Goal: Check status: Check status

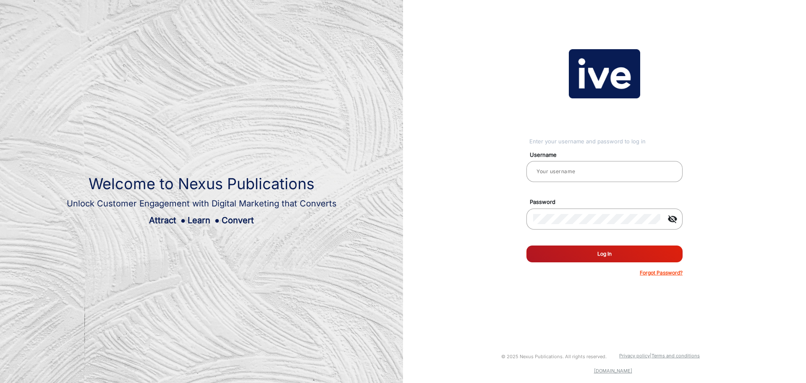
type input "gemcell"
click at [613, 253] on button "Log In" at bounding box center [605, 253] width 156 height 17
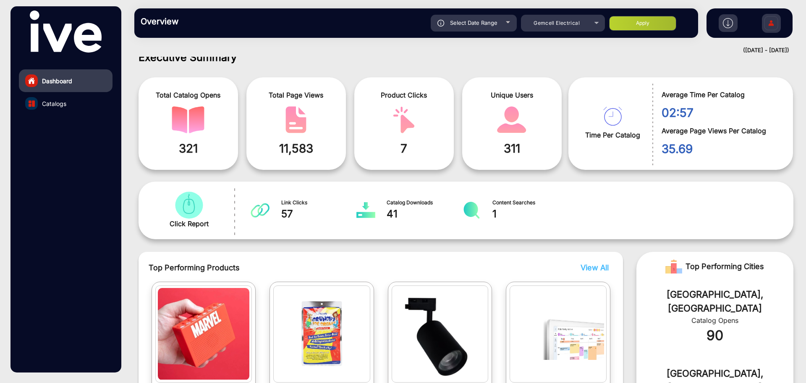
scroll to position [6, 0]
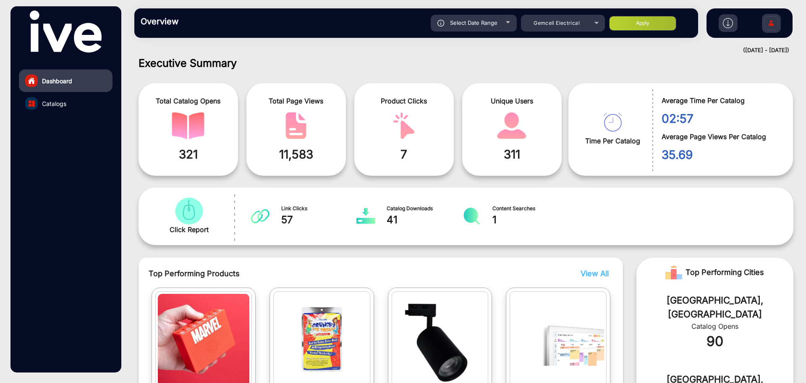
click at [497, 21] on span "Select Date Range" at bounding box center [473, 22] width 47 height 7
type input "[DATE]"
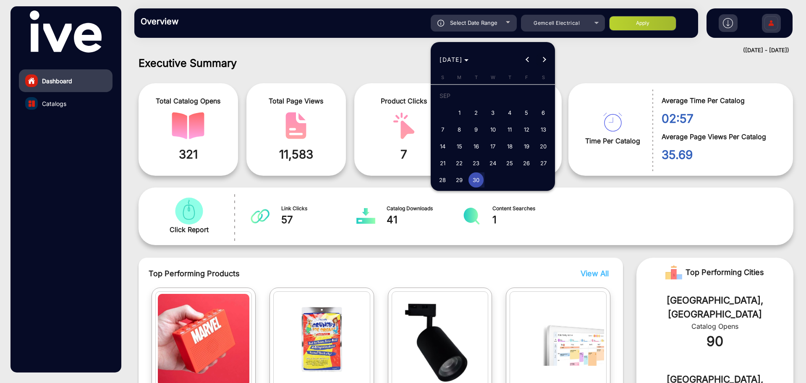
click at [540, 57] on span "Next month" at bounding box center [544, 59] width 17 height 17
click at [491, 93] on span "1" at bounding box center [492, 97] width 15 height 17
type input "[DATE]"
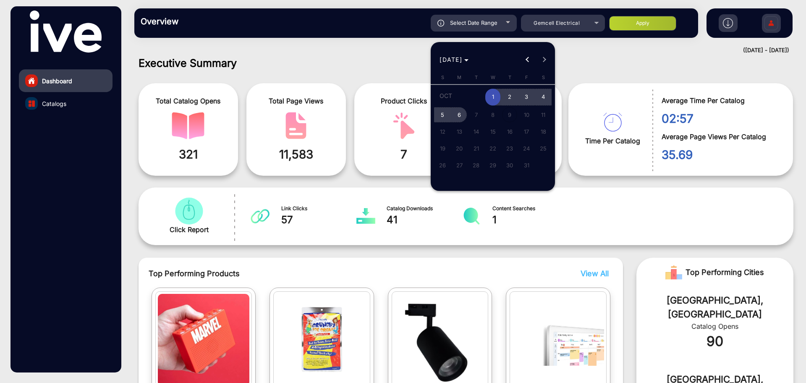
click at [460, 117] on span "6" at bounding box center [459, 114] width 15 height 15
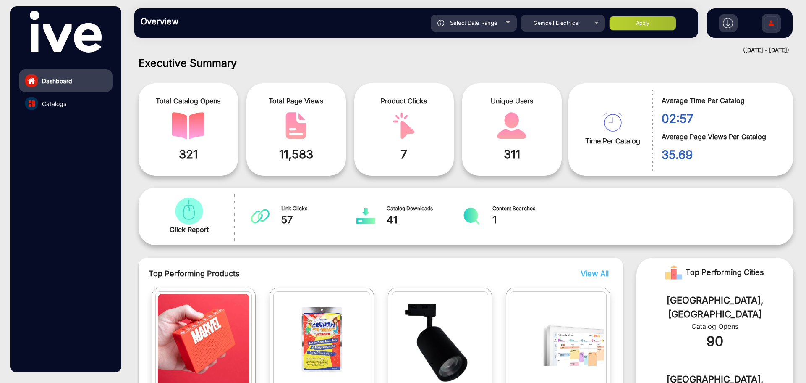
type input "[DATE]"
click at [639, 21] on button "Apply" at bounding box center [642, 23] width 67 height 15
type input "[DATE]"
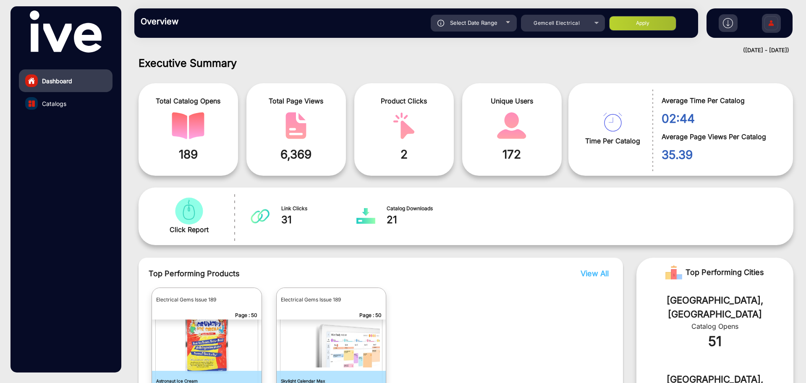
click at [320, 340] on img "catalog" at bounding box center [332, 340] width 98 height 92
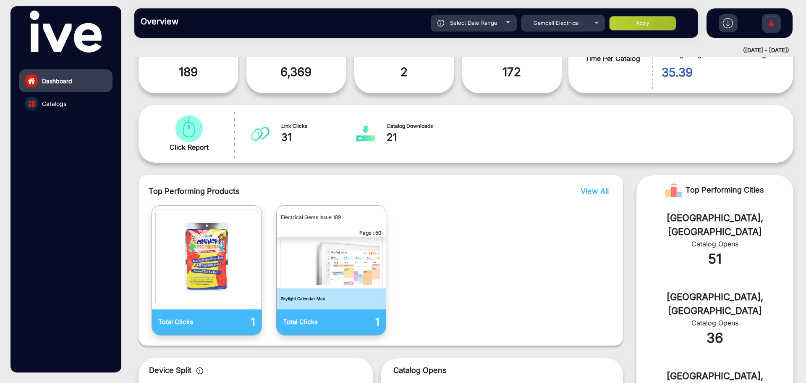
scroll to position [90, 0]
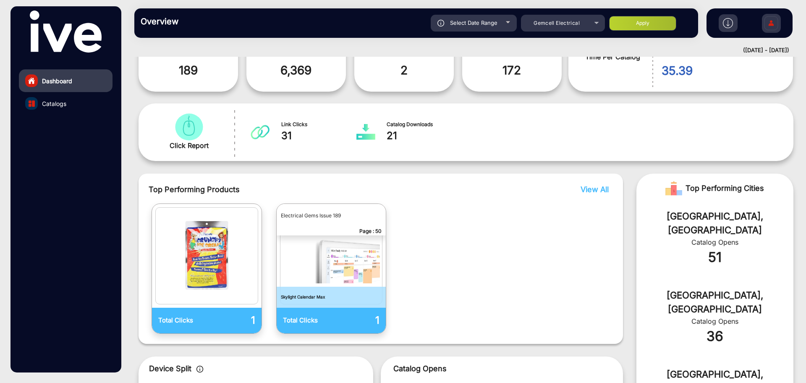
click at [314, 322] on p "Total Clicks" at bounding box center [307, 320] width 48 height 10
click at [363, 230] on p "Page : 50" at bounding box center [332, 231] width 110 height 8
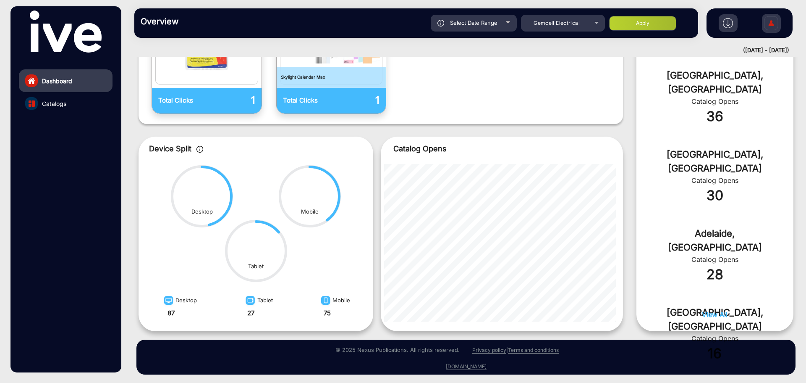
scroll to position [312, 0]
